Goal: Browse casually

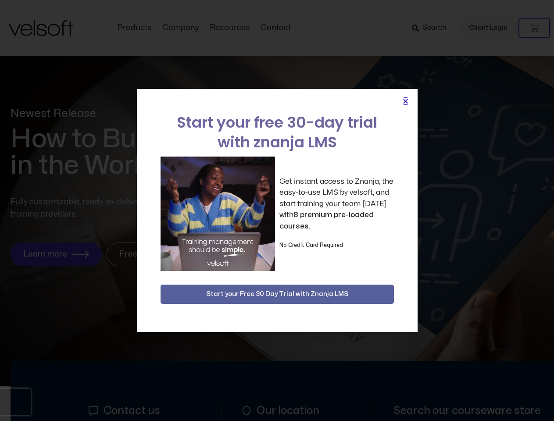
scroll to position [4253, 0]
